Goal: Navigation & Orientation: Find specific page/section

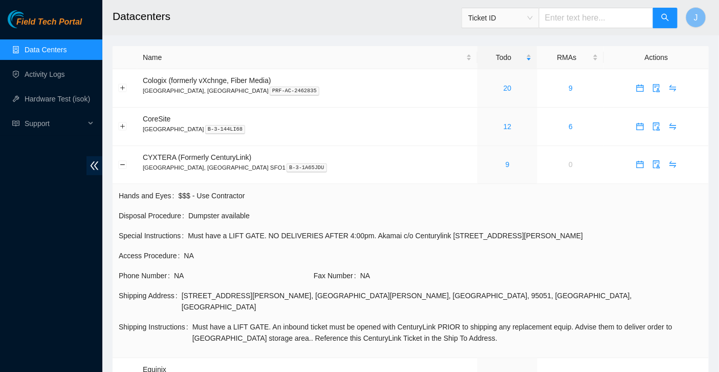
click at [261, 246] on td "Special Instructions Must have a LIFT GATE. NO DELIVERIES AFTER 4:00pm. Akamai …" at bounding box center [410, 239] width 585 height 20
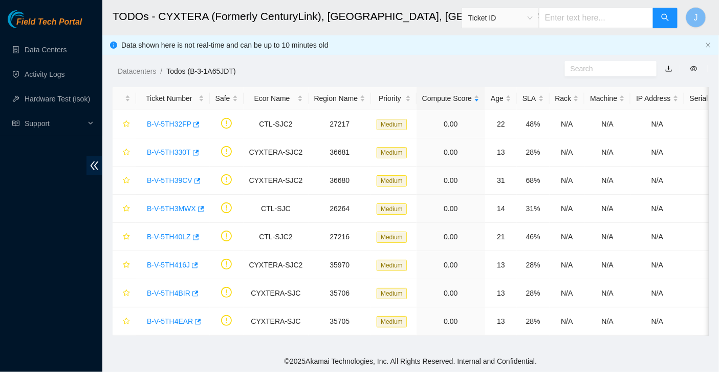
scroll to position [264, 0]
